Goal: Task Accomplishment & Management: Manage account settings

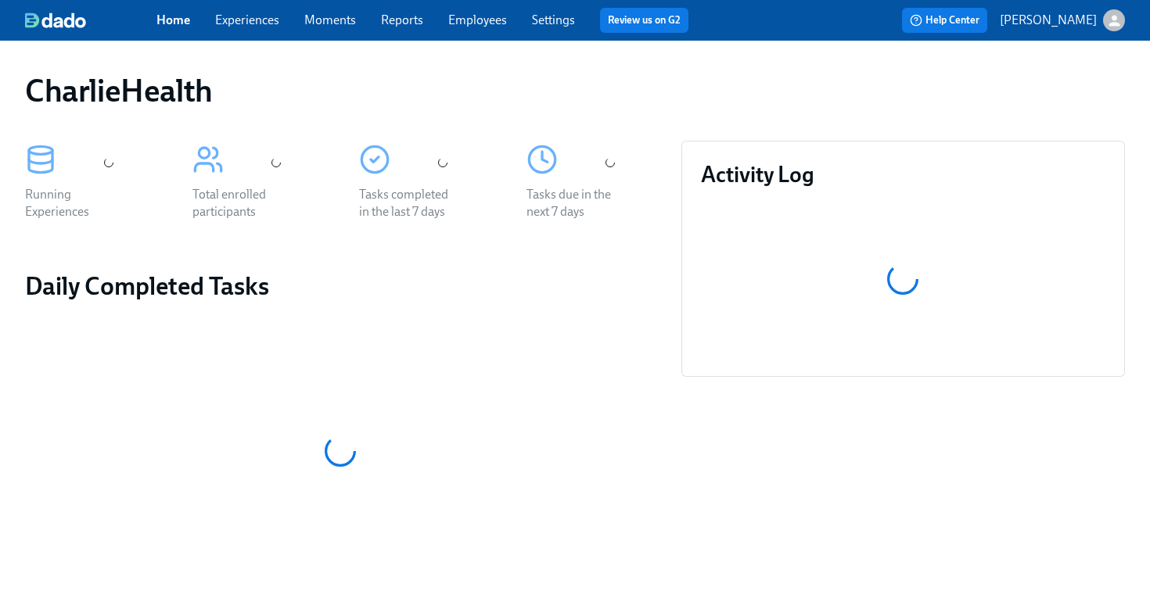
click at [460, 22] on link "Employees" at bounding box center [477, 20] width 59 height 15
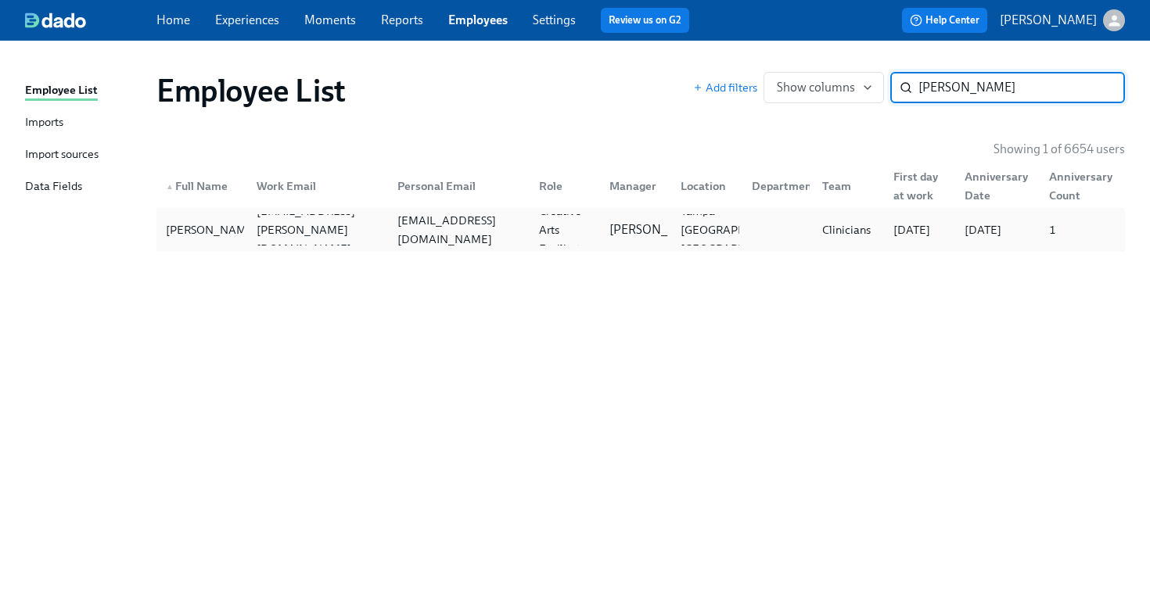
type input "[PERSON_NAME]"
click at [501, 227] on div "[EMAIL_ADDRESS][DOMAIN_NAME]" at bounding box center [458, 230] width 135 height 38
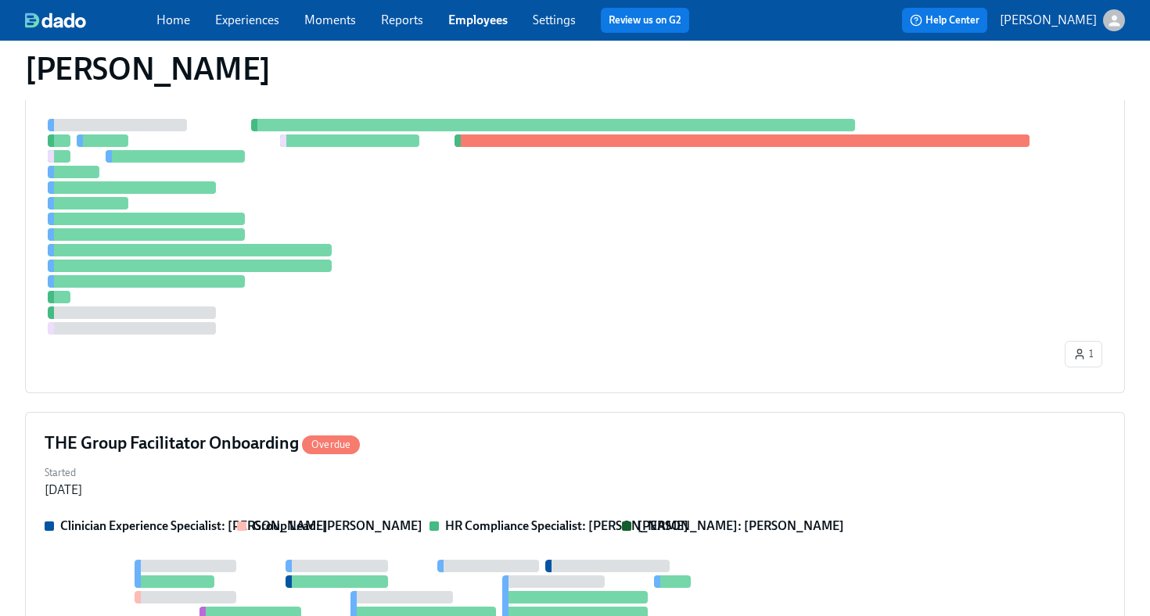
scroll to position [569, 0]
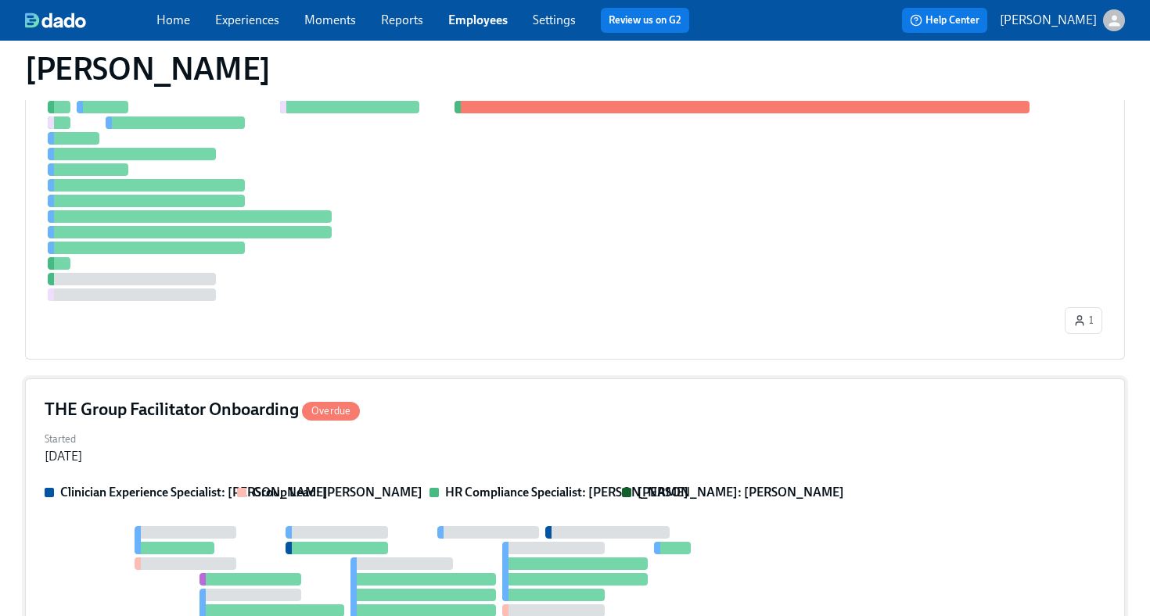
click at [469, 425] on div "THE Group Facilitator Onboarding Overdue Started [DATE] Clinician Experience Sp…" at bounding box center [575, 551] width 1100 height 344
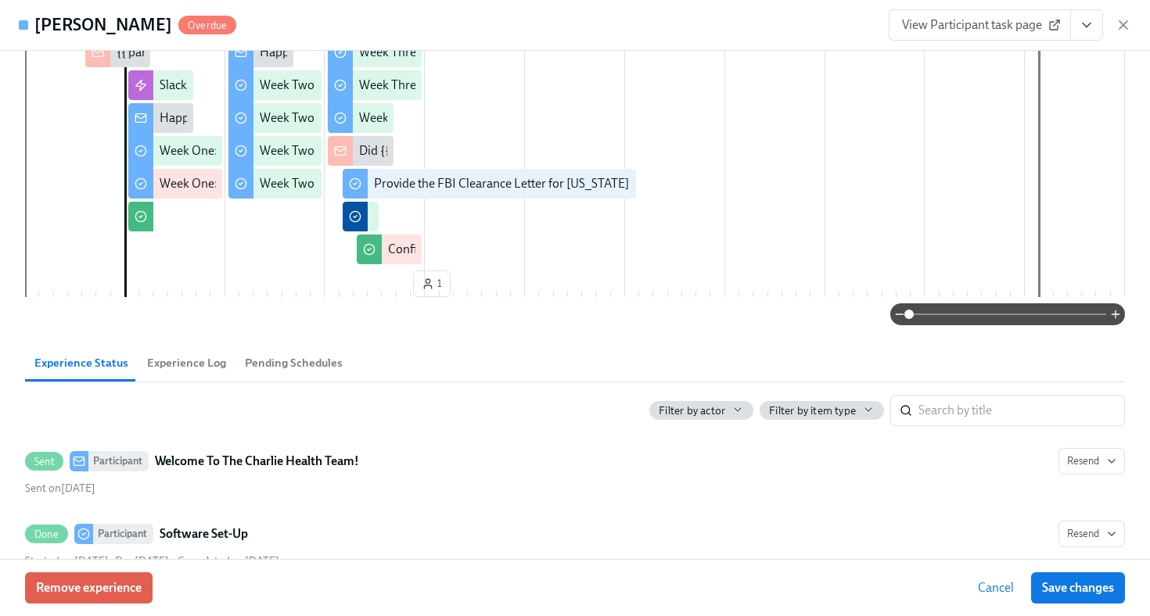
scroll to position [0, 0]
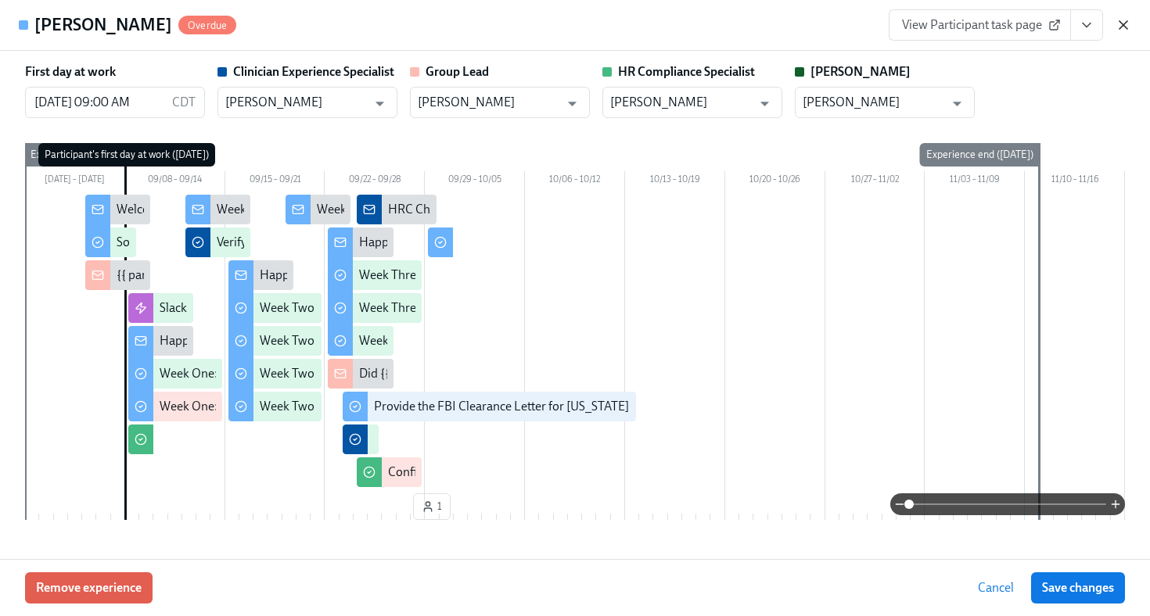
click at [1125, 26] on icon "button" at bounding box center [1123, 25] width 16 height 16
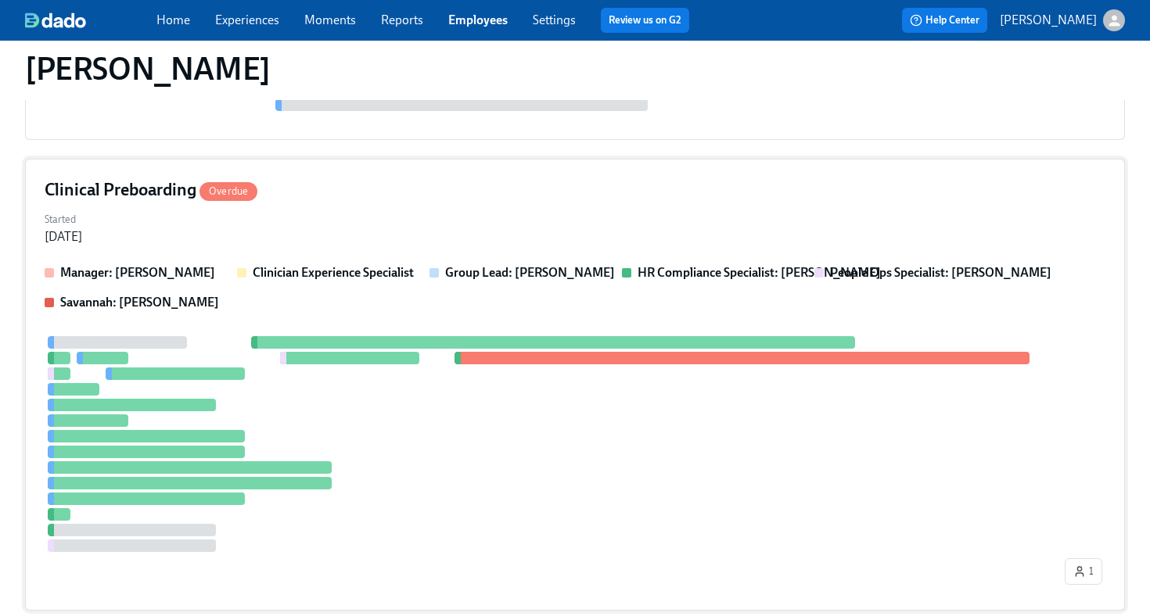
scroll to position [373, 0]
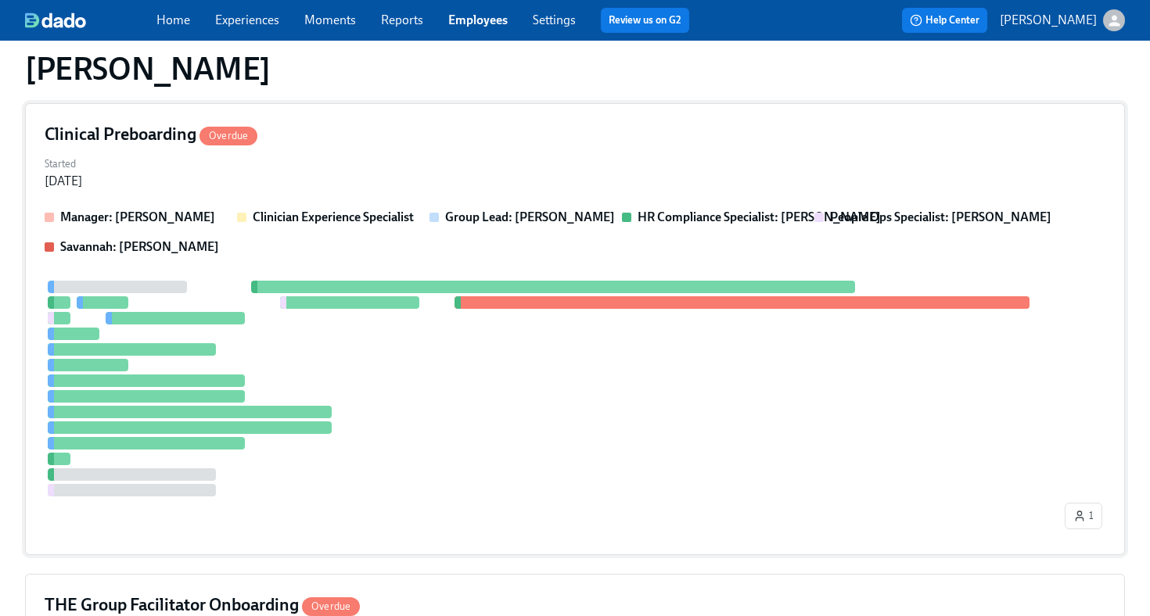
click at [722, 138] on div "Clinical Preboarding Overdue" at bounding box center [575, 134] width 1061 height 23
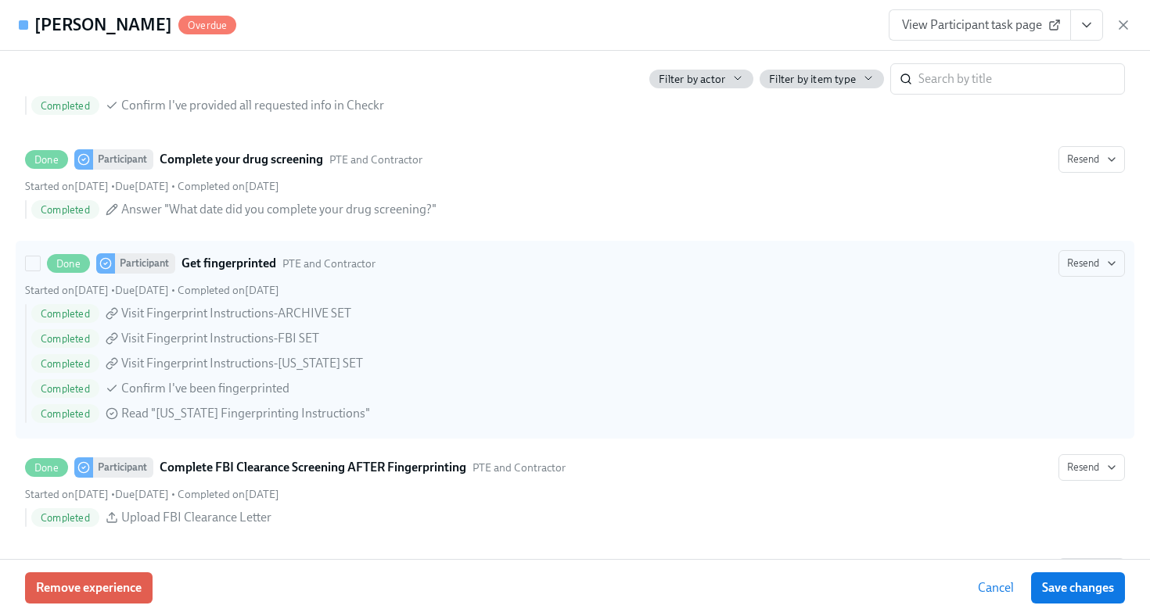
scroll to position [2011, 0]
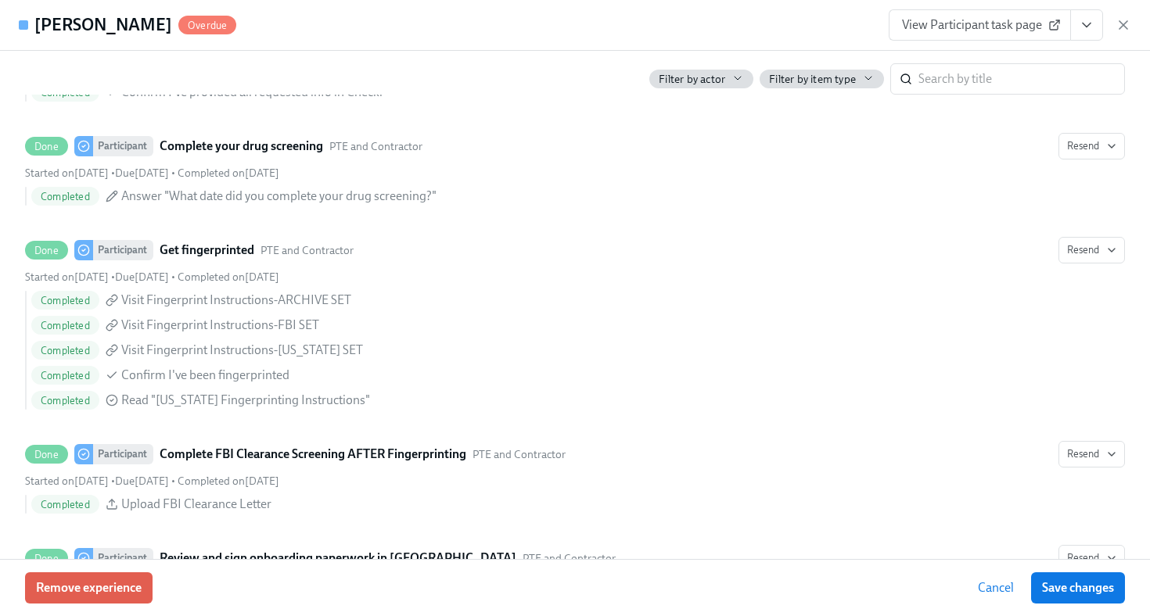
click at [997, 36] on link "View Participant task page" at bounding box center [980, 24] width 182 height 31
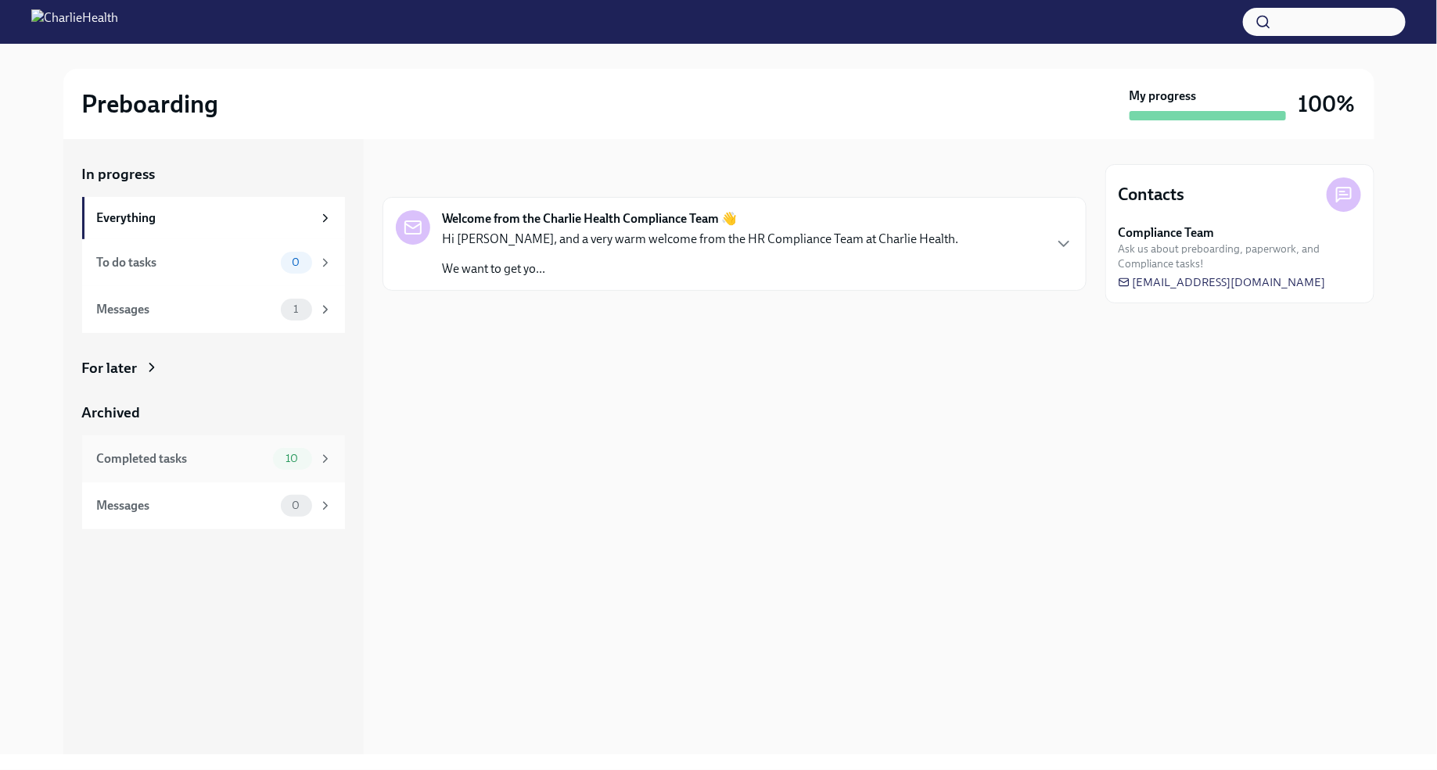
click at [278, 455] on span "10" at bounding box center [291, 459] width 31 height 12
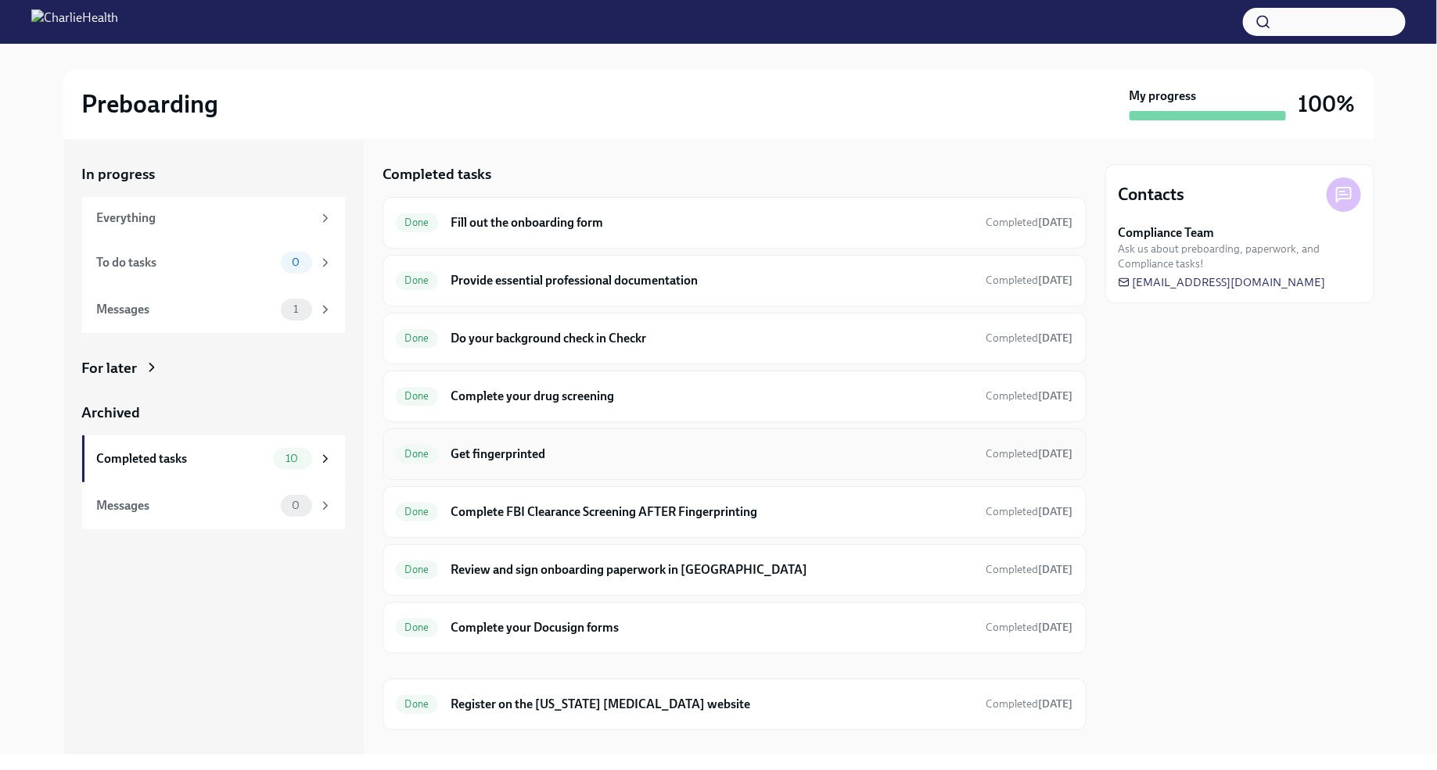
click at [655, 457] on h6 "Get fingerprinted" at bounding box center [712, 454] width 522 height 17
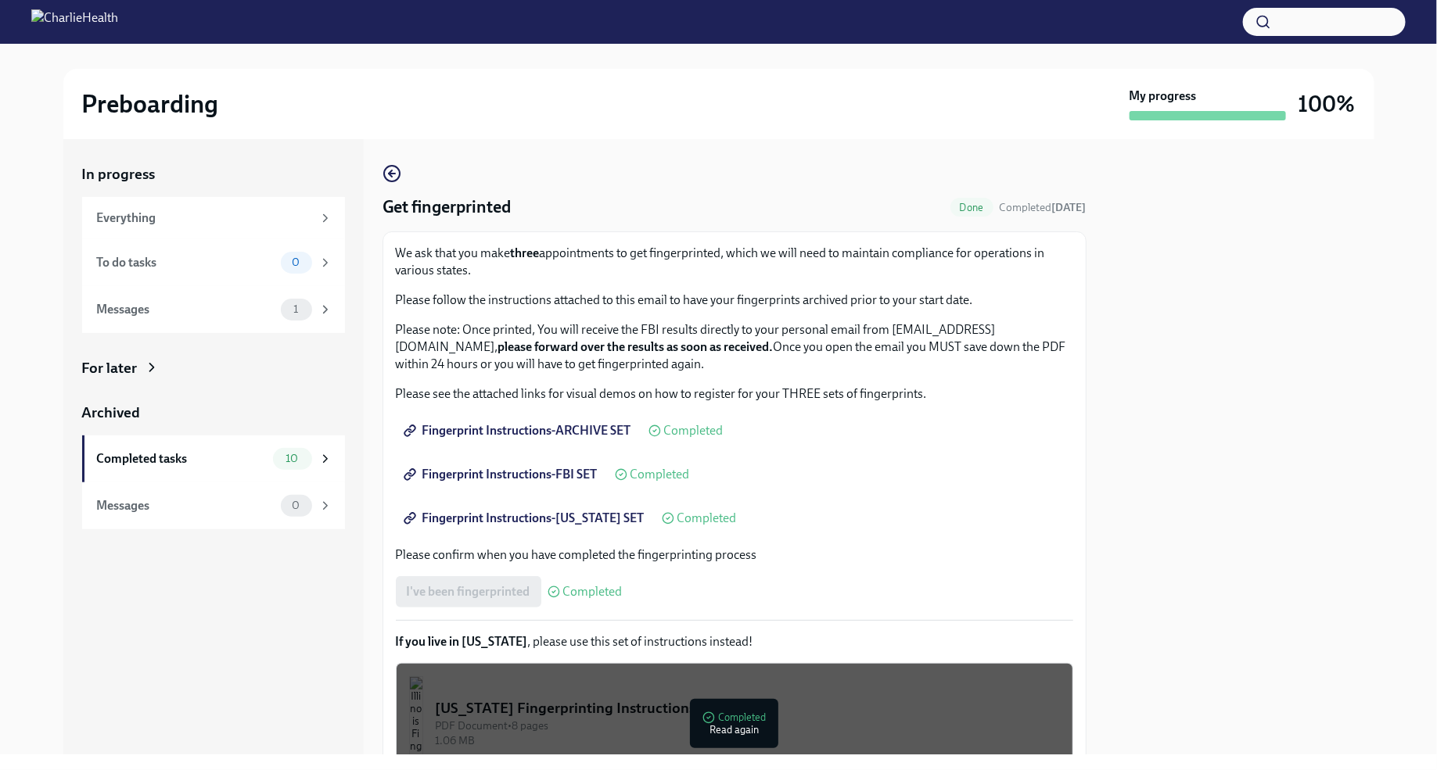
click at [591, 516] on span "Fingerprint Instructions-FLORIDA SET" at bounding box center [526, 519] width 238 height 16
